Goal: Task Accomplishment & Management: Manage account settings

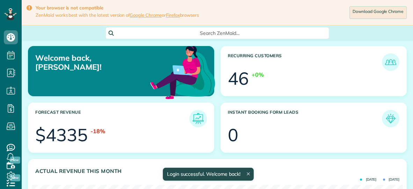
scroll to position [165, 371]
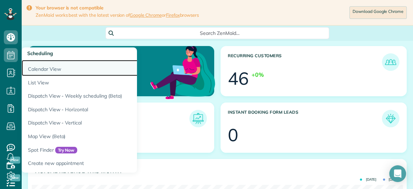
click at [32, 70] on link "Calendar View" at bounding box center [109, 68] width 175 height 16
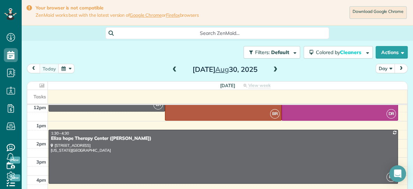
scroll to position [105, 0]
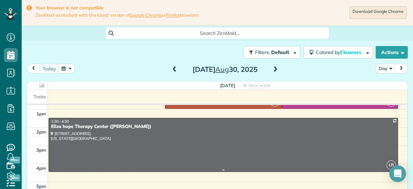
click at [146, 141] on div at bounding box center [223, 144] width 349 height 53
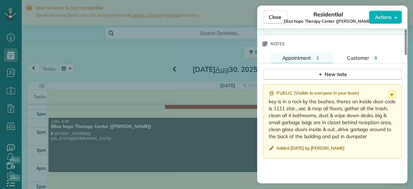
scroll to position [581, 0]
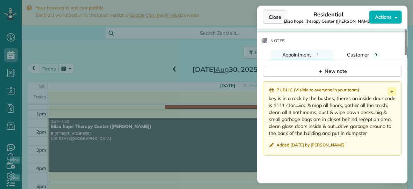
click at [276, 19] on span "Close" at bounding box center [275, 17] width 13 height 7
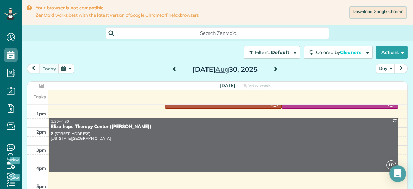
click at [276, 70] on span at bounding box center [276, 70] width 8 height 6
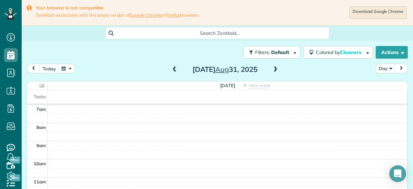
click at [276, 70] on span at bounding box center [276, 70] width 8 height 6
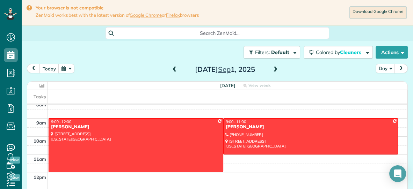
scroll to position [21, 0]
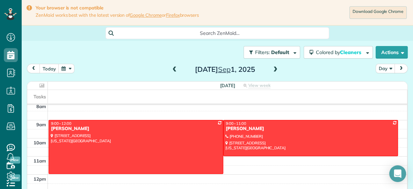
click at [276, 69] on span at bounding box center [276, 70] width 8 height 6
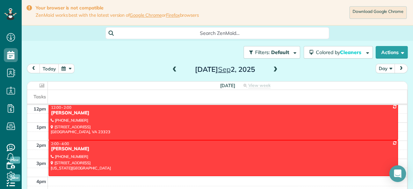
scroll to position [105, 0]
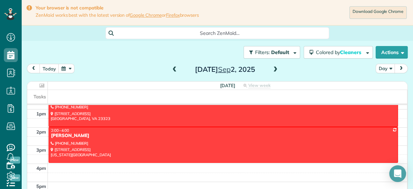
click at [275, 68] on span at bounding box center [276, 70] width 8 height 6
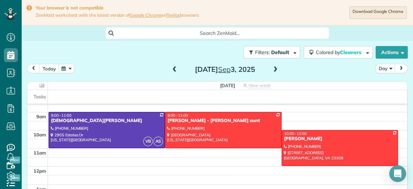
scroll to position [29, 0]
click at [274, 69] on span at bounding box center [276, 70] width 8 height 6
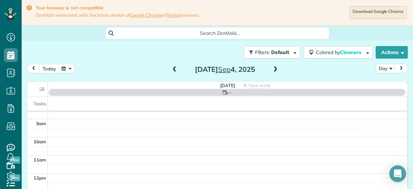
scroll to position [0, 0]
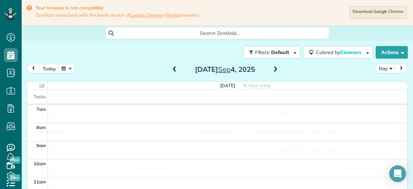
click at [274, 69] on span at bounding box center [276, 70] width 8 height 6
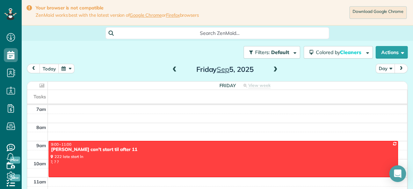
click at [176, 69] on span at bounding box center [175, 70] width 8 height 6
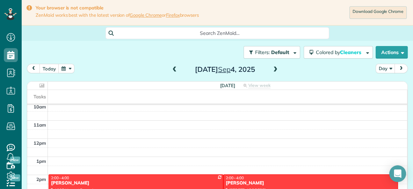
scroll to position [56, 0]
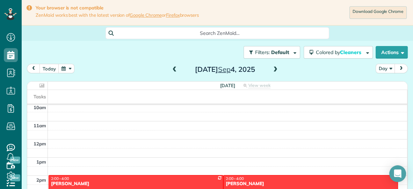
click at [276, 68] on span at bounding box center [276, 70] width 8 height 6
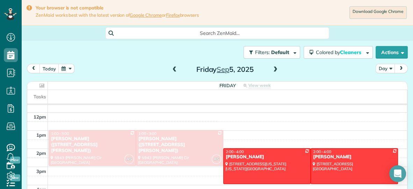
scroll to position [85, 0]
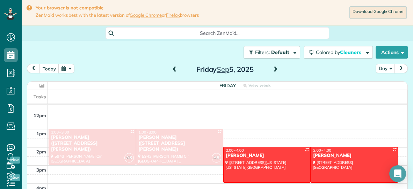
click at [167, 156] on div at bounding box center [179, 146] width 87 height 35
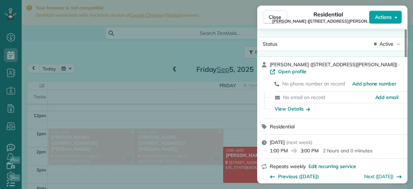
click at [387, 17] on span "Actions" at bounding box center [383, 17] width 17 height 7
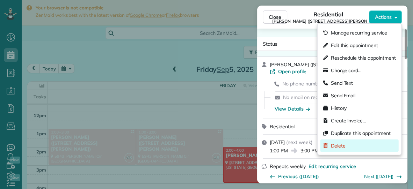
click at [341, 147] on span "Delete" at bounding box center [338, 146] width 15 height 7
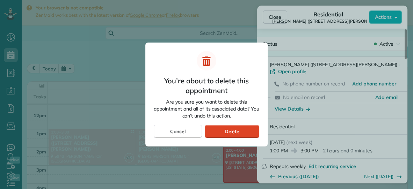
click at [231, 130] on span "Delete" at bounding box center [231, 131] width 15 height 7
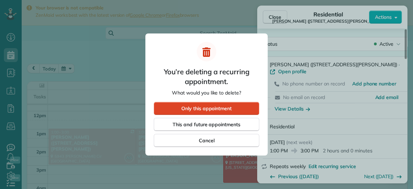
click at [236, 109] on div "Only this appointment" at bounding box center [207, 108] width 106 height 13
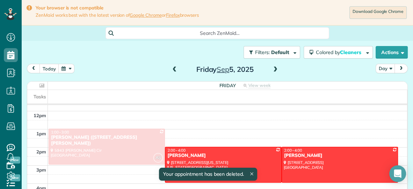
click at [276, 69] on span at bounding box center [276, 70] width 8 height 6
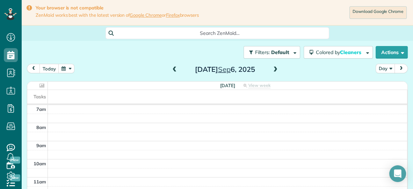
click at [276, 69] on span at bounding box center [276, 70] width 8 height 6
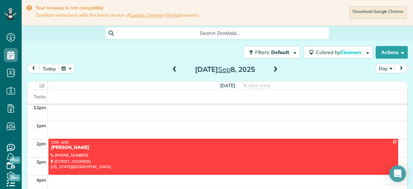
scroll to position [94, 0]
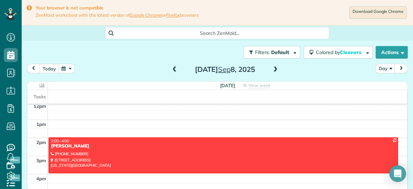
click at [275, 67] on span at bounding box center [276, 70] width 8 height 6
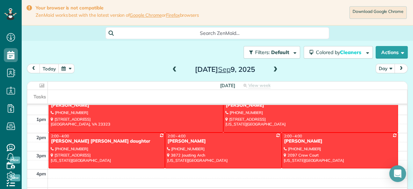
scroll to position [105, 0]
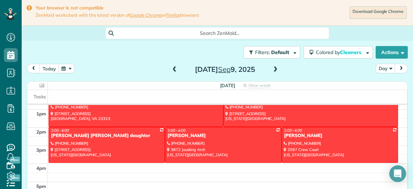
click at [275, 69] on span at bounding box center [276, 70] width 8 height 6
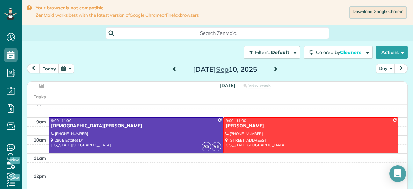
scroll to position [20, 0]
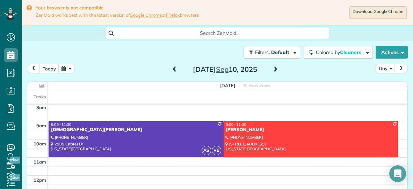
click at [275, 69] on span at bounding box center [276, 70] width 8 height 6
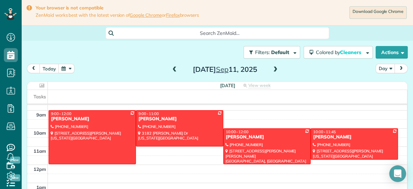
scroll to position [30, 0]
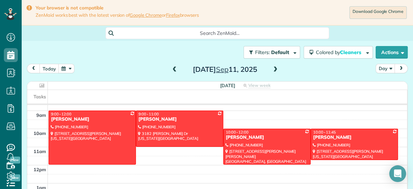
click at [275, 65] on span at bounding box center [276, 70] width 8 height 10
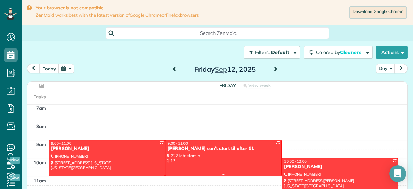
scroll to position [0, 0]
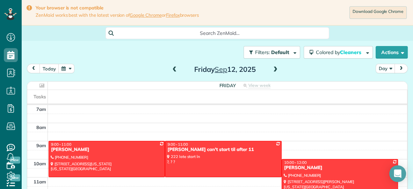
click at [174, 68] on span at bounding box center [175, 70] width 8 height 6
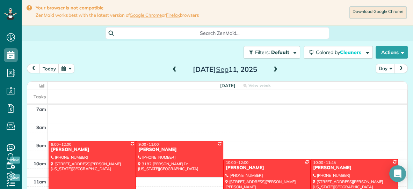
click at [277, 69] on span at bounding box center [276, 70] width 8 height 6
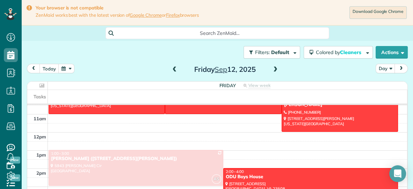
scroll to position [64, 0]
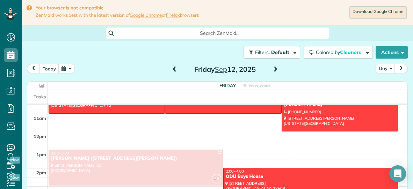
click at [319, 122] on div at bounding box center [340, 113] width 116 height 35
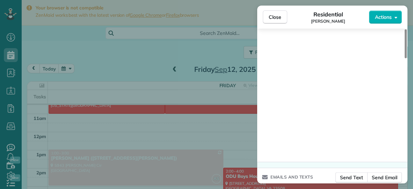
scroll to position [662, 0]
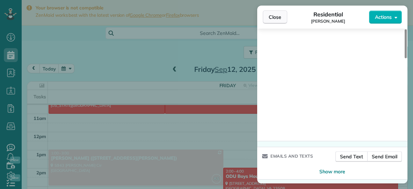
click at [280, 18] on span "Close" at bounding box center [275, 17] width 13 height 7
